Goal: Information Seeking & Learning: Understand process/instructions

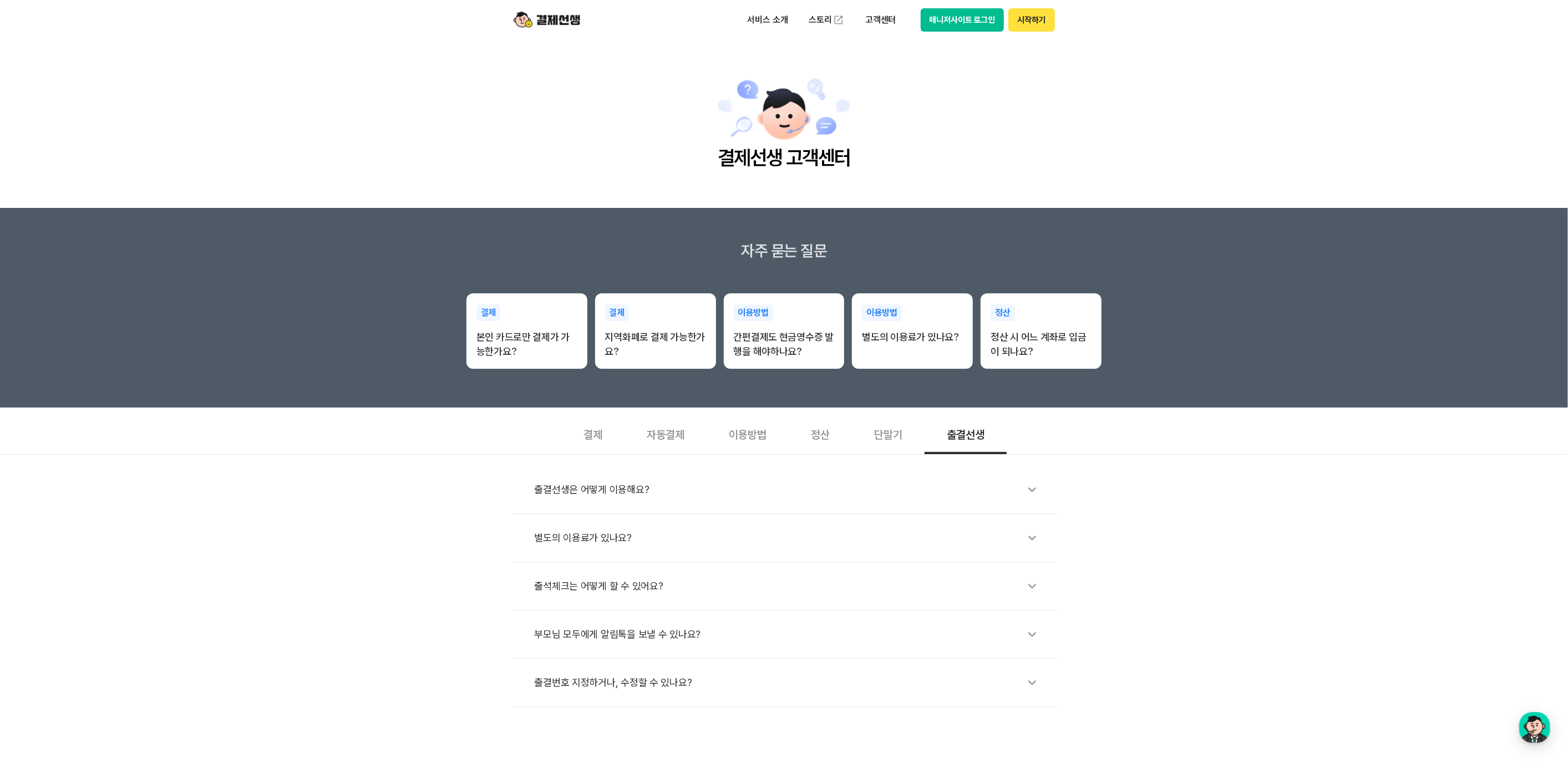
click at [613, 490] on div "출결선생은 어떻게 이용해요?" at bounding box center [789, 490] width 510 height 26
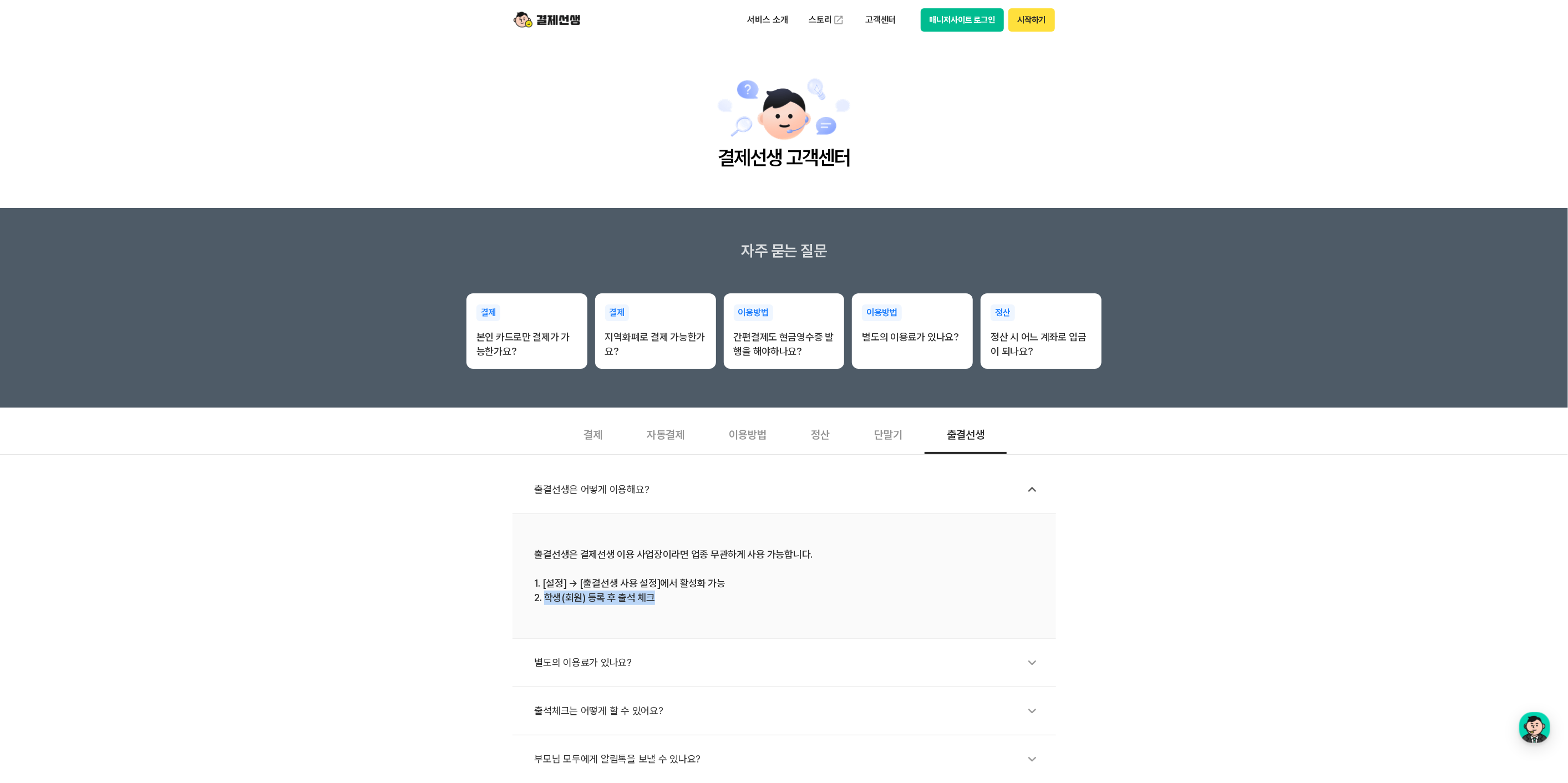
drag, startPoint x: 547, startPoint y: 600, endPoint x: 677, endPoint y: 602, distance: 130.0
click at [677, 552] on div "출결선생은 결제선생 이용 사업장이라면 업종 무관하게 사용 가능합니다. 1. [설정] → [출결선생 사용 설정]에서 활성화 가능 2. 학생(회원…" at bounding box center [784, 576] width 499 height 58
drag, startPoint x: 677, startPoint y: 602, endPoint x: 645, endPoint y: 593, distance: 33.2
click at [645, 552] on div "출결선생은 결제선생 이용 사업장이라면 업종 무관하게 사용 가능합니다. 1. [설정] → [출결선생 사용 설정]에서 활성화 가능 2. 학생(회원…" at bounding box center [784, 576] width 499 height 58
click at [666, 552] on div "출결선생은 결제선생 이용 사업장이라면 업종 무관하게 사용 가능합니다. 1. [설정] → [출결선생 사용 설정]에서 활성화 가능 2. 학생(회원…" at bounding box center [784, 576] width 499 height 58
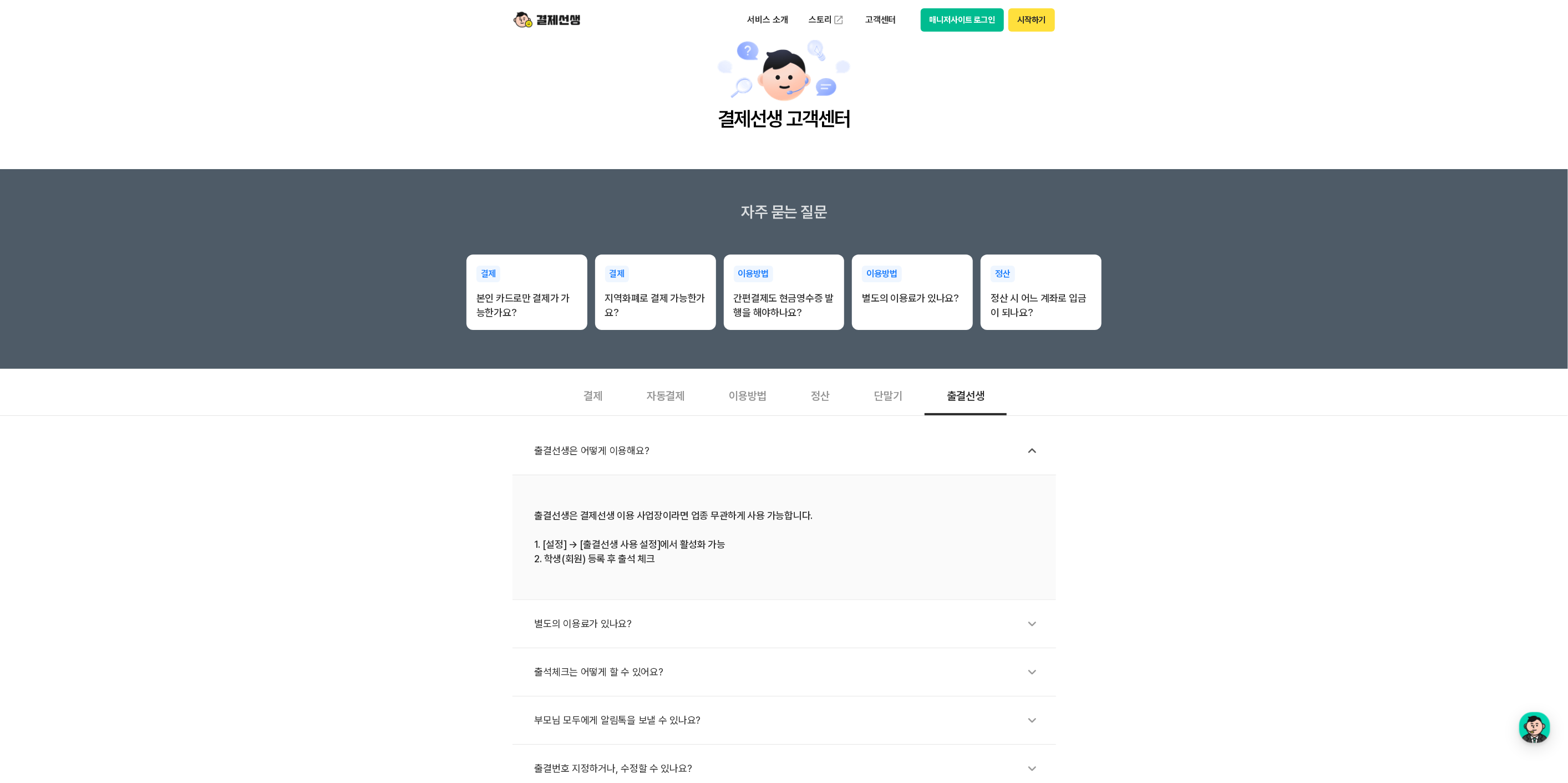
scroll to position [41, 0]
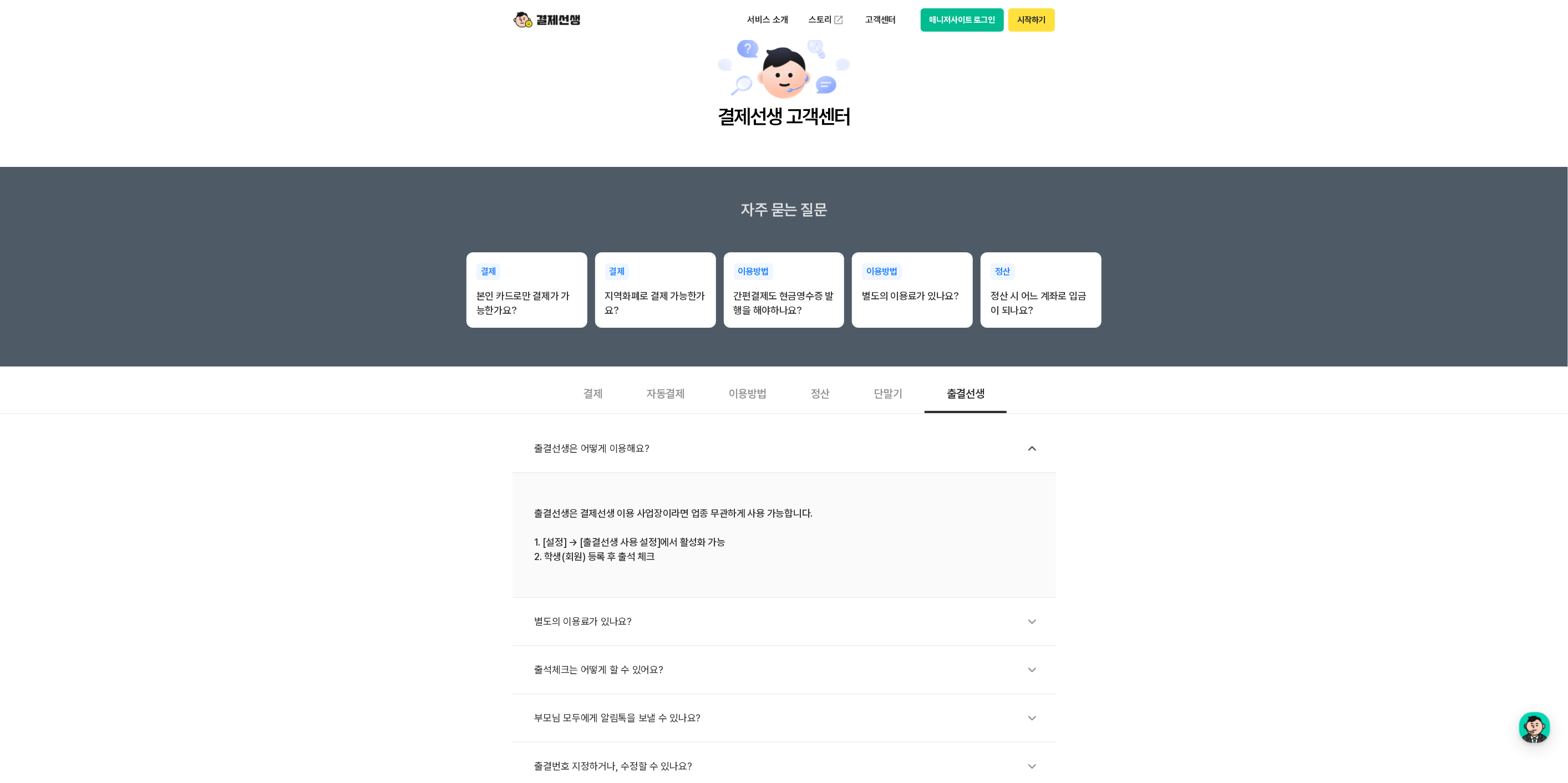
click at [1031, 552] on icon at bounding box center [1032, 622] width 26 height 26
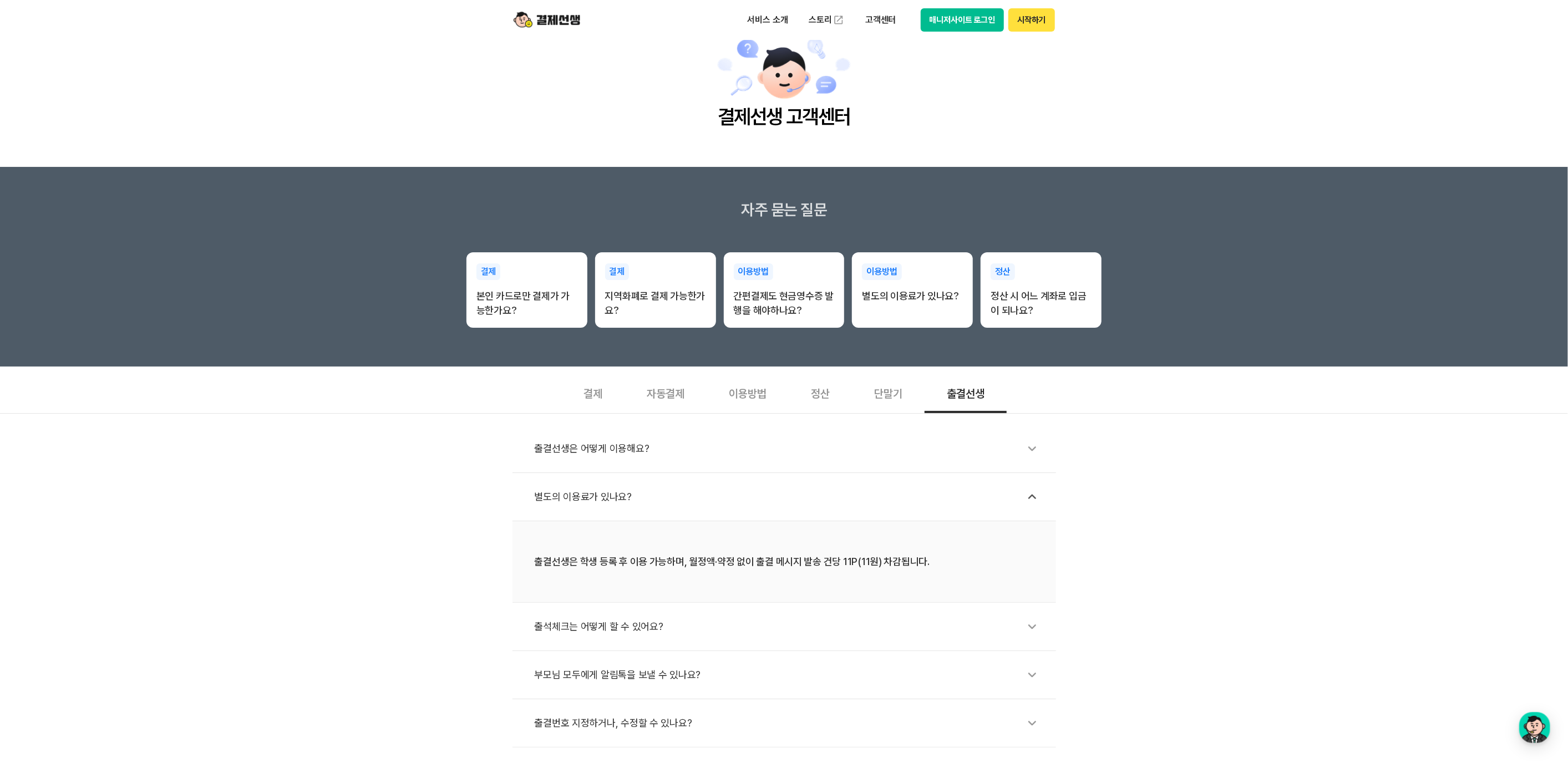
click at [834, 552] on div "출석체크는 어떻게 할 수 있어요?" at bounding box center [789, 627] width 510 height 26
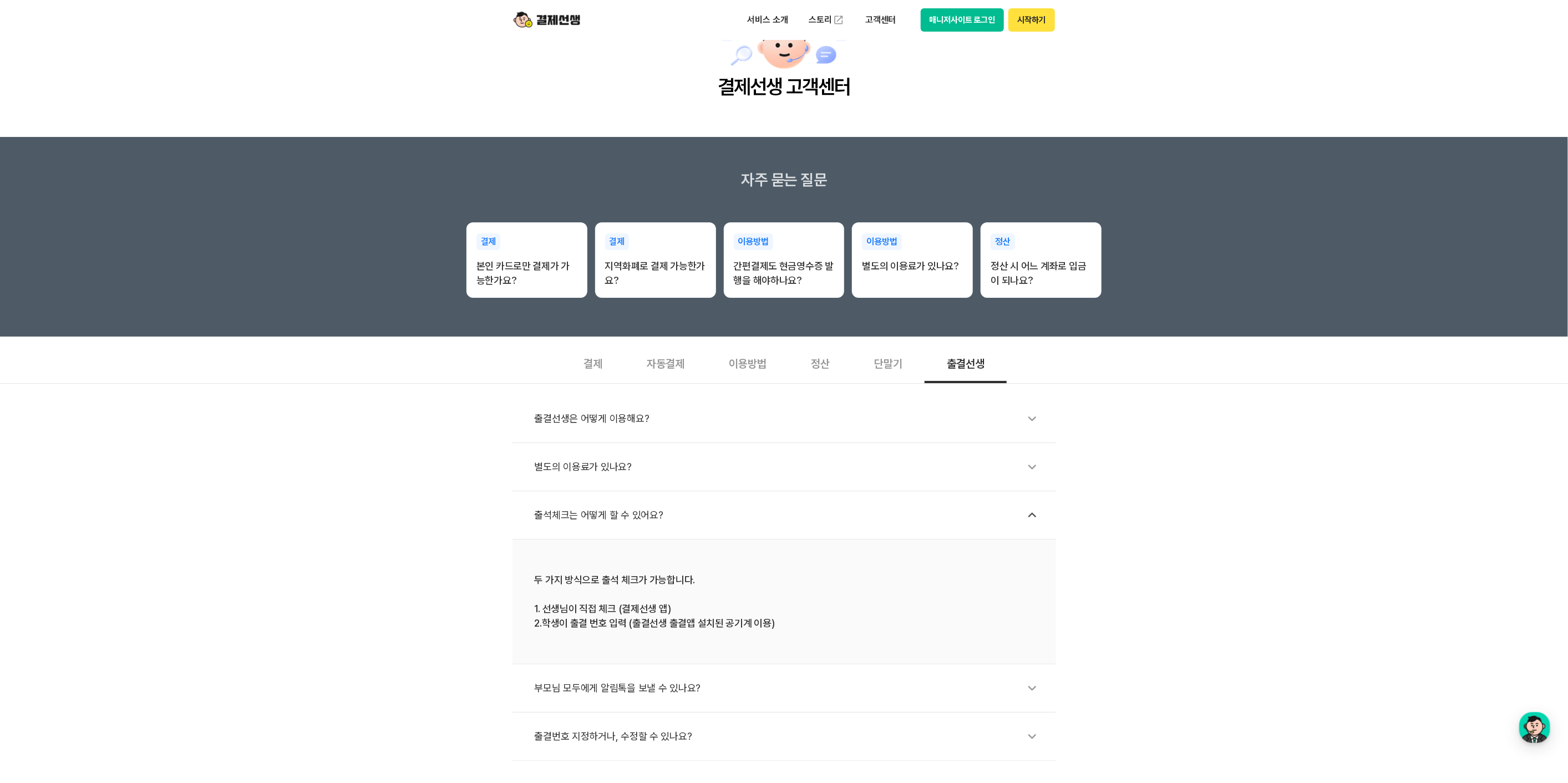
scroll to position [74, 0]
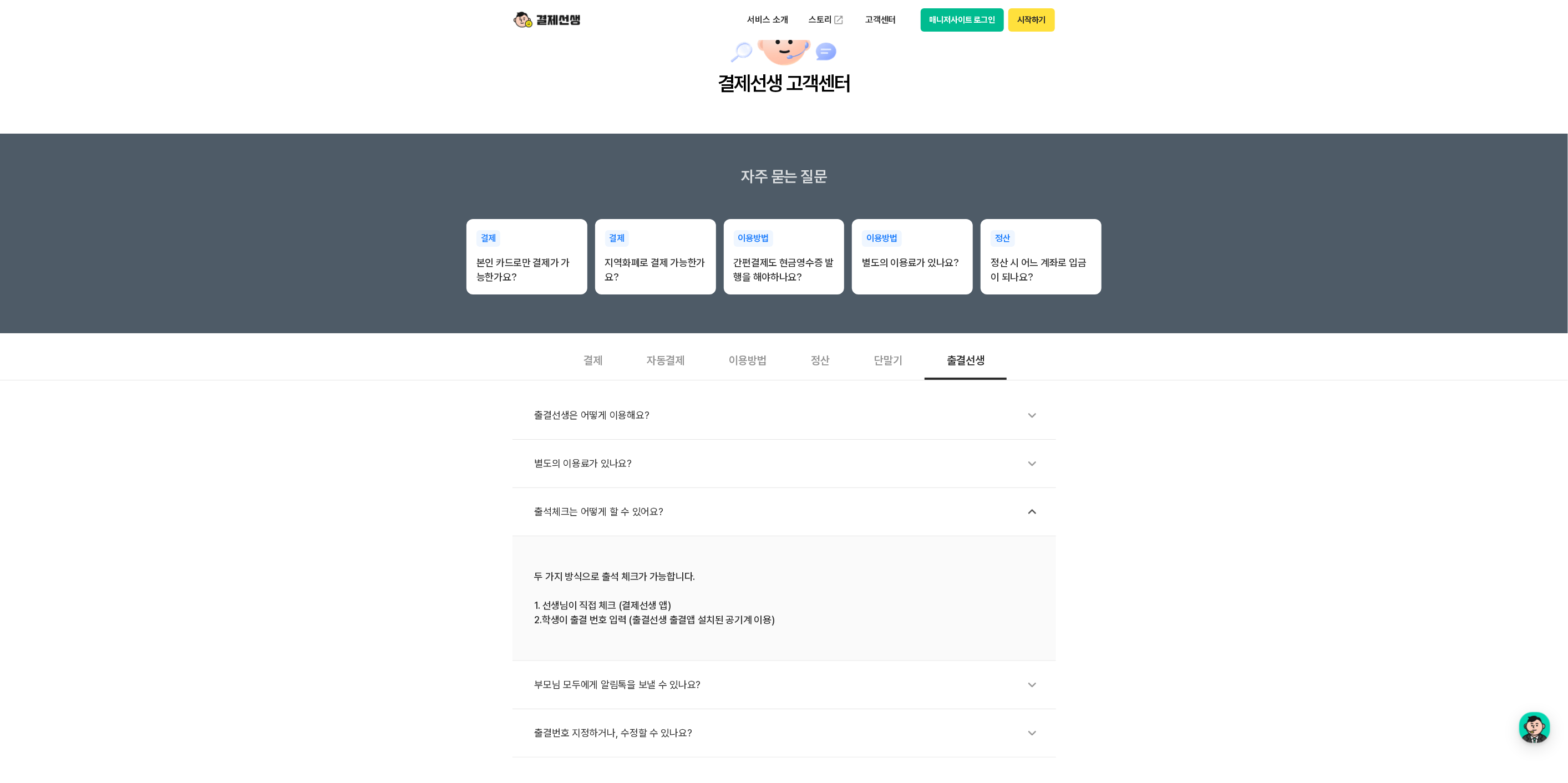
click at [807, 552] on div "부모님 모두에게 알림톡을 보낼 수 있나요?" at bounding box center [789, 684] width 510 height 26
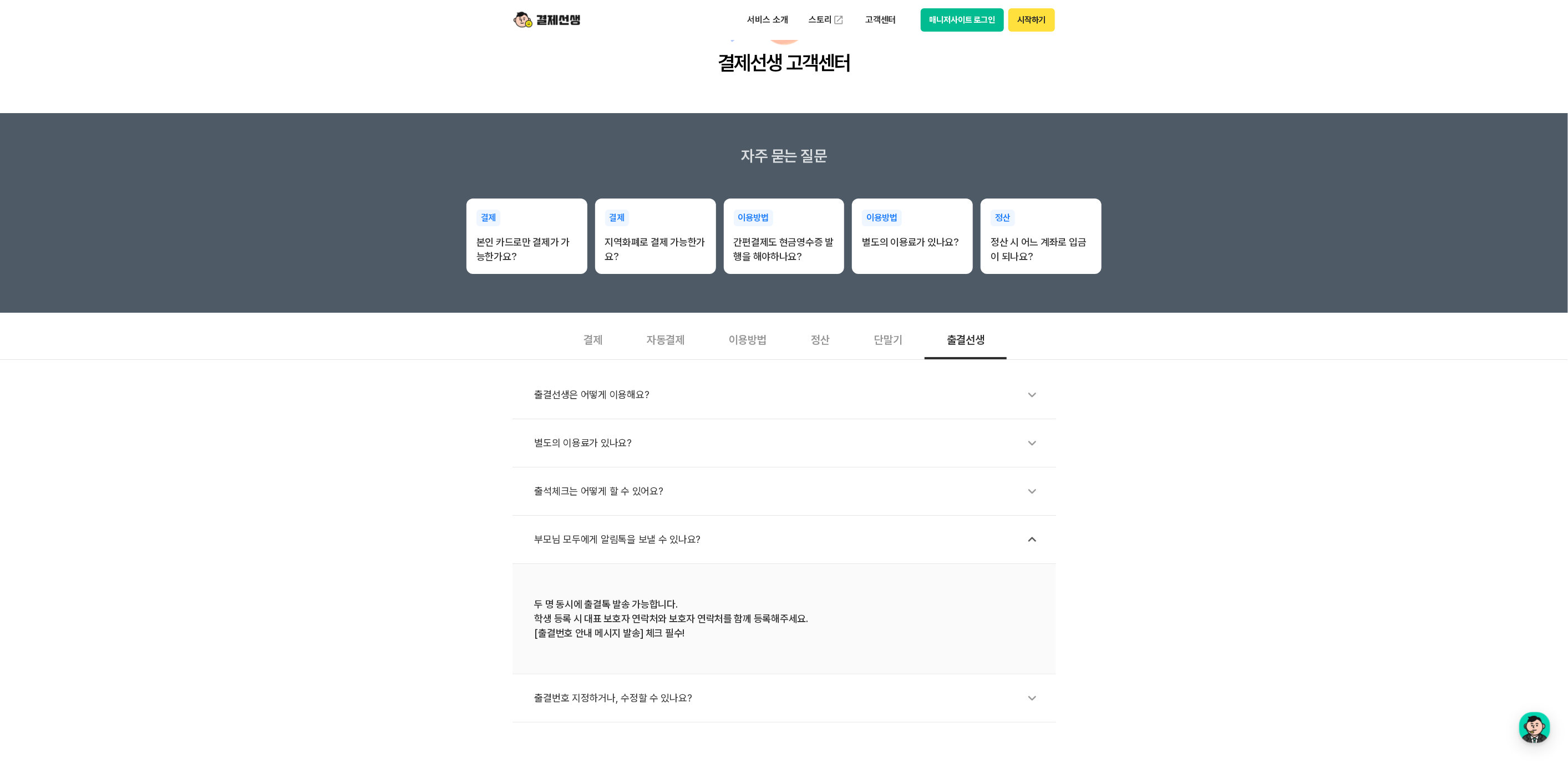
scroll to position [97, 0]
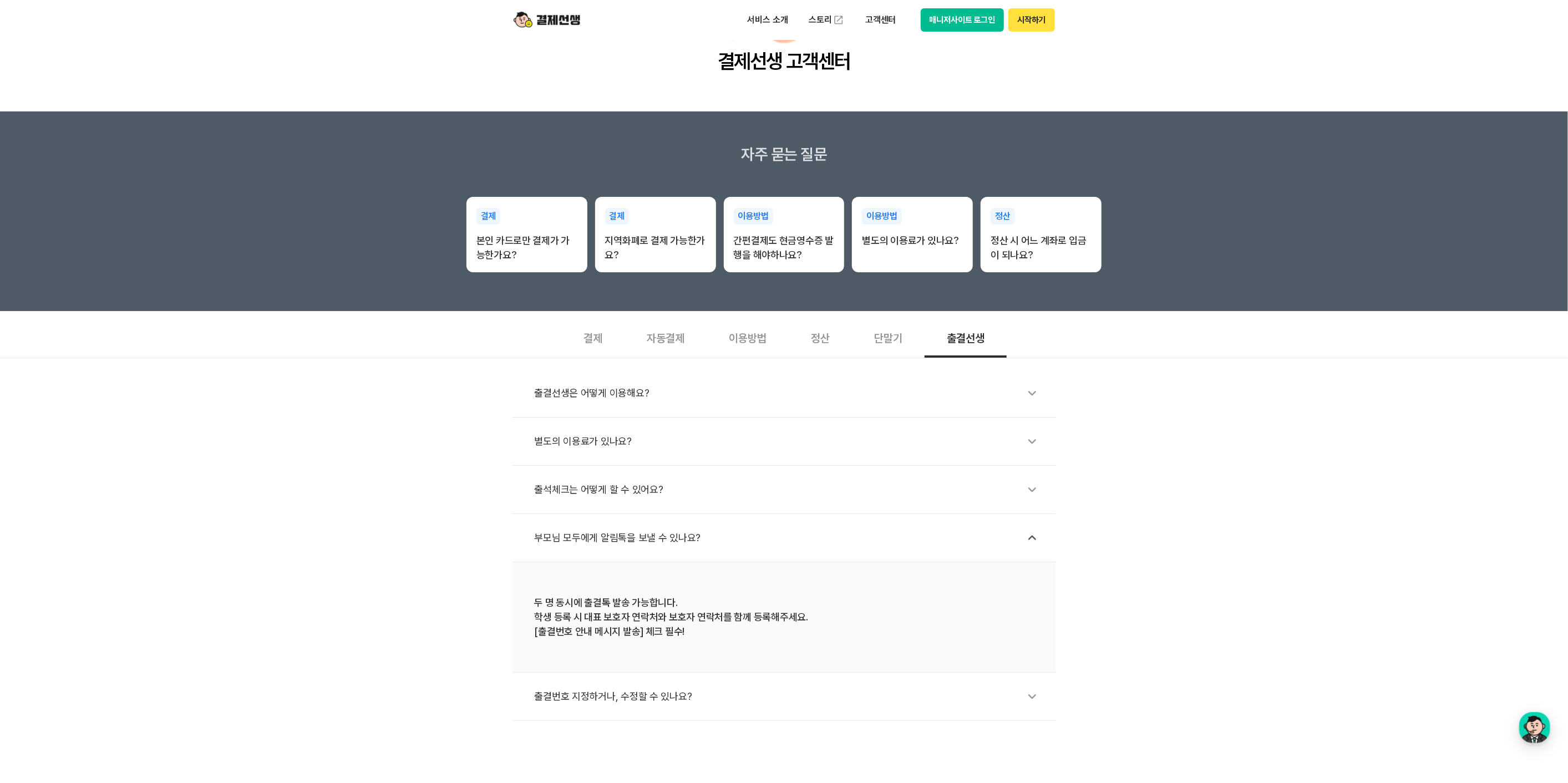
click at [790, 552] on div "출결번호 지정하거나, 수정할 수 있나요?" at bounding box center [789, 697] width 510 height 26
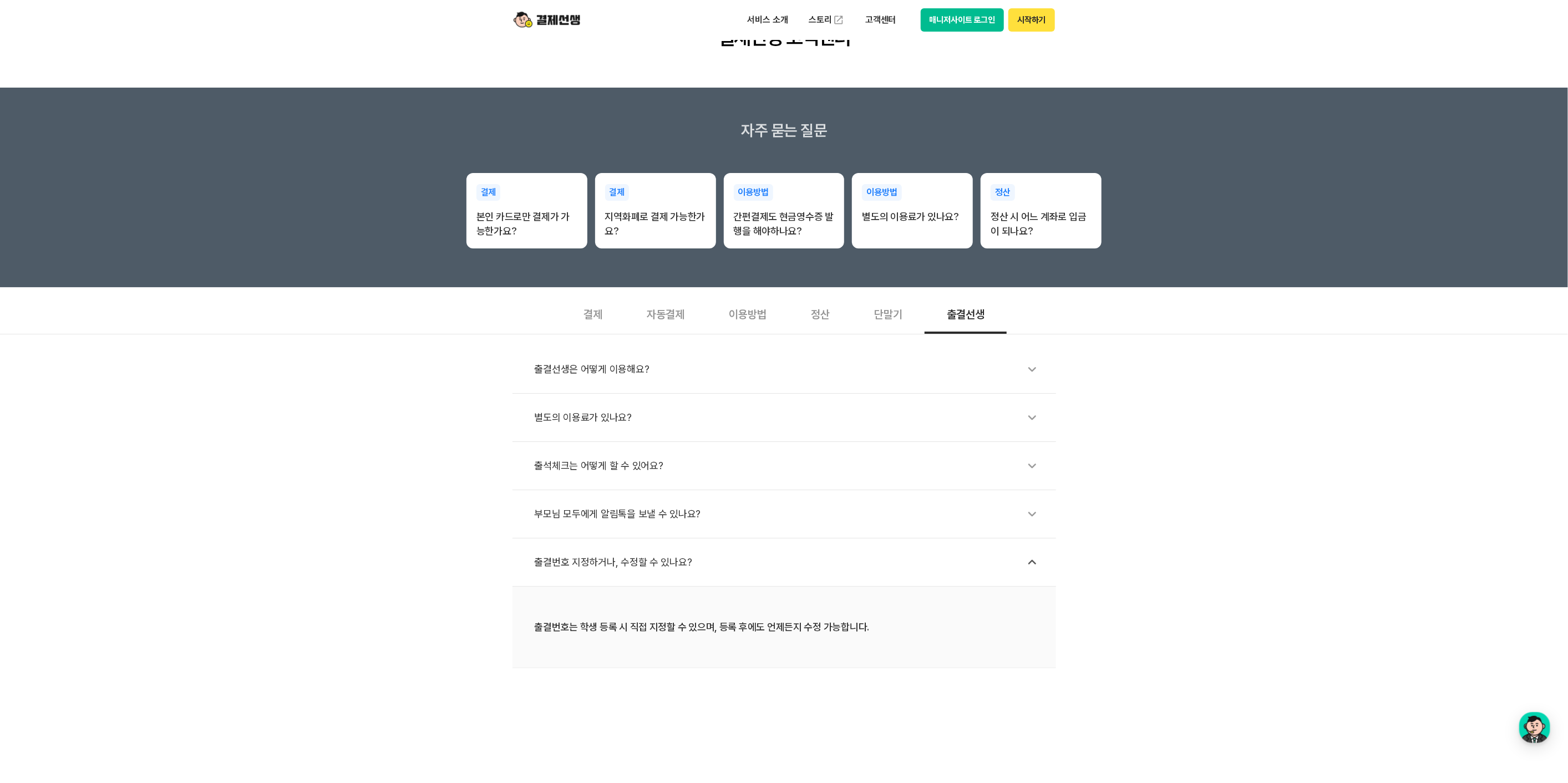
scroll to position [122, 0]
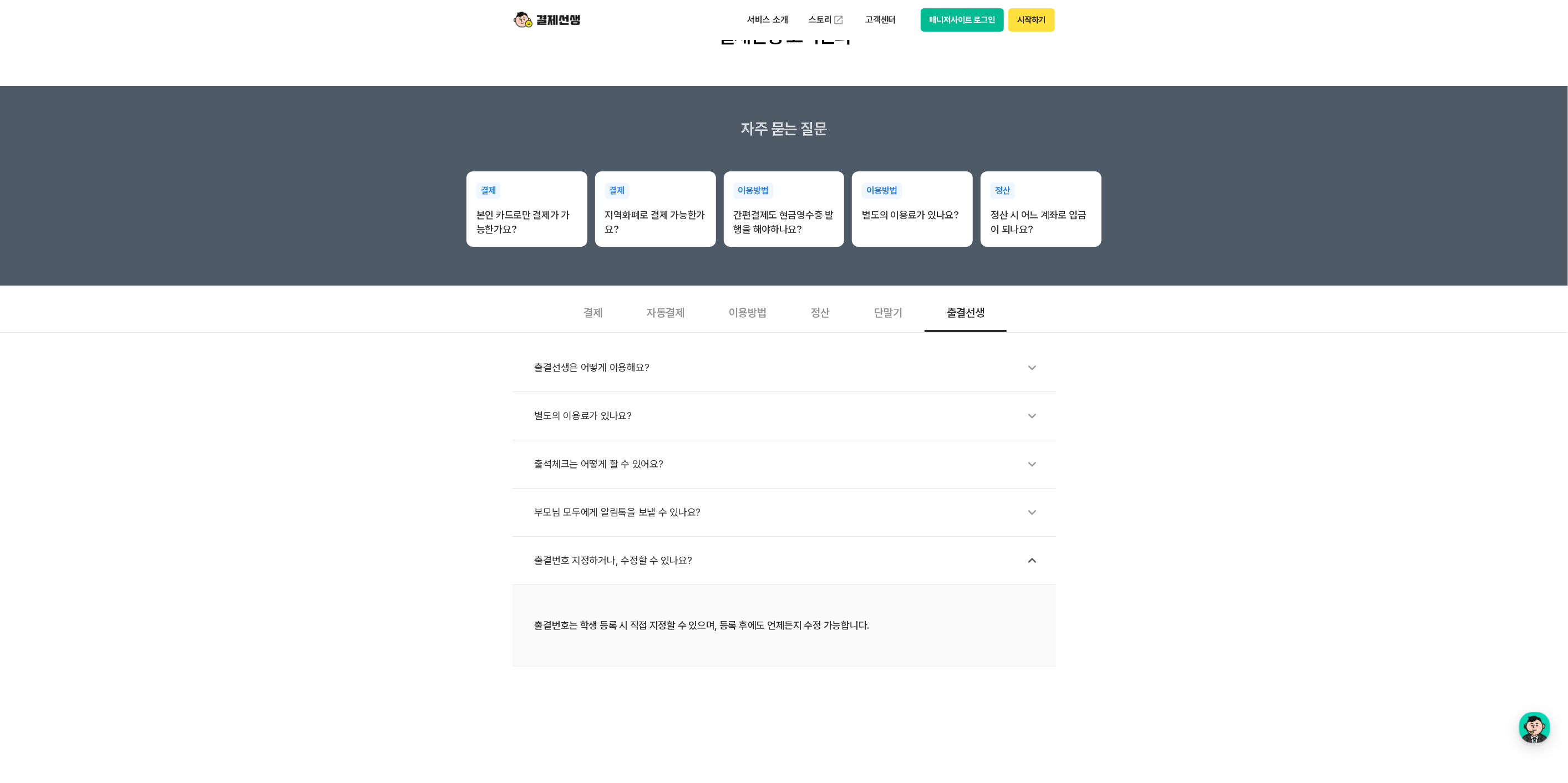
click at [1034, 552] on icon at bounding box center [1032, 560] width 26 height 26
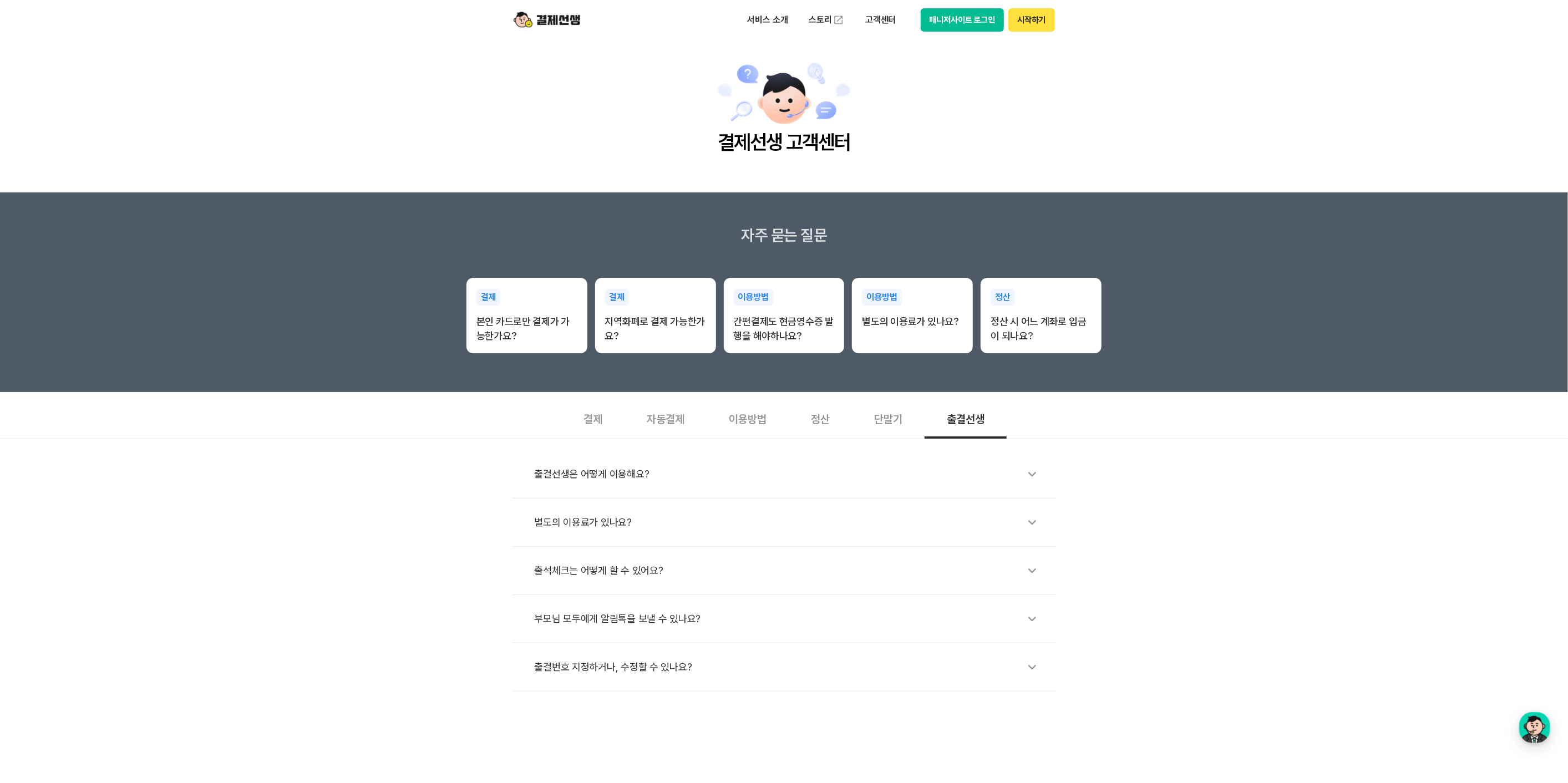
scroll to position [0, 0]
